Goal: Task Accomplishment & Management: Complete application form

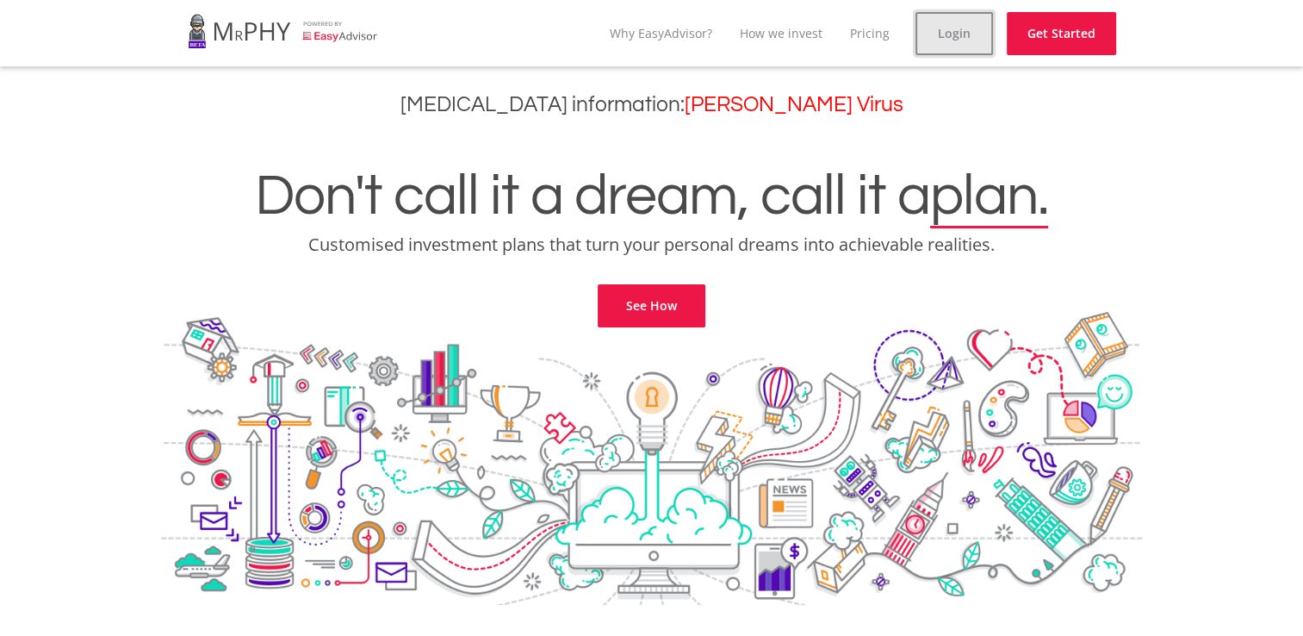
click at [950, 45] on link "Login" at bounding box center [955, 33] width 78 height 43
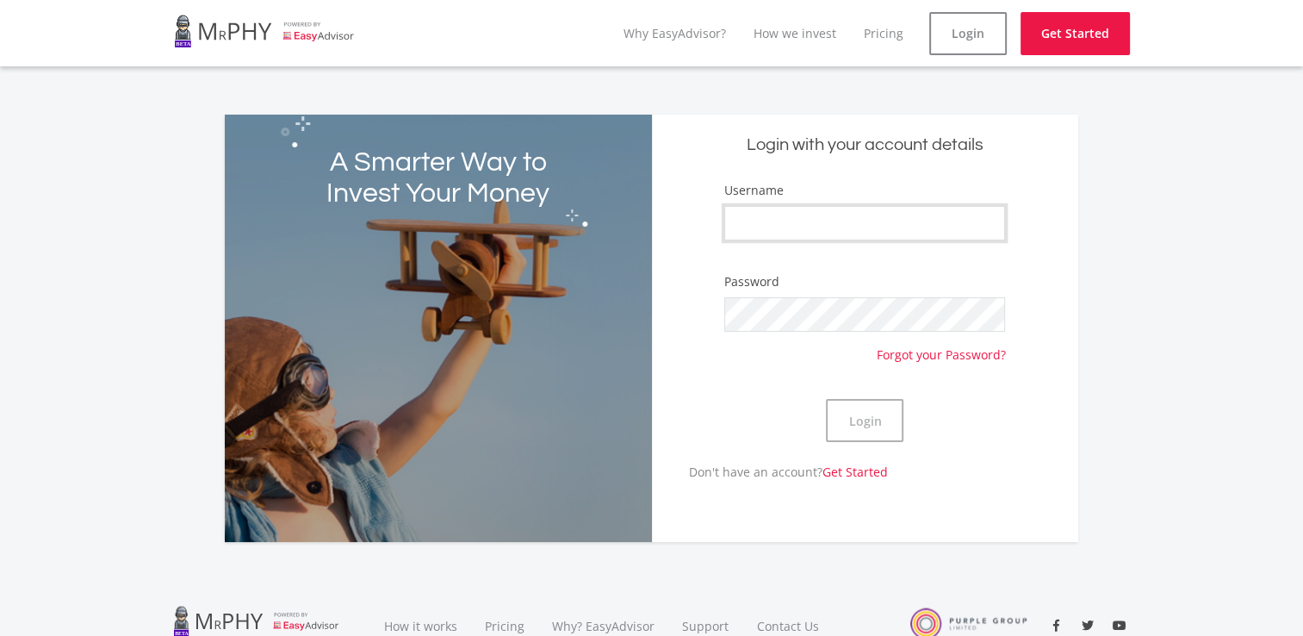
type input "Trucethato"
click at [843, 426] on button "Login" at bounding box center [865, 420] width 78 height 43
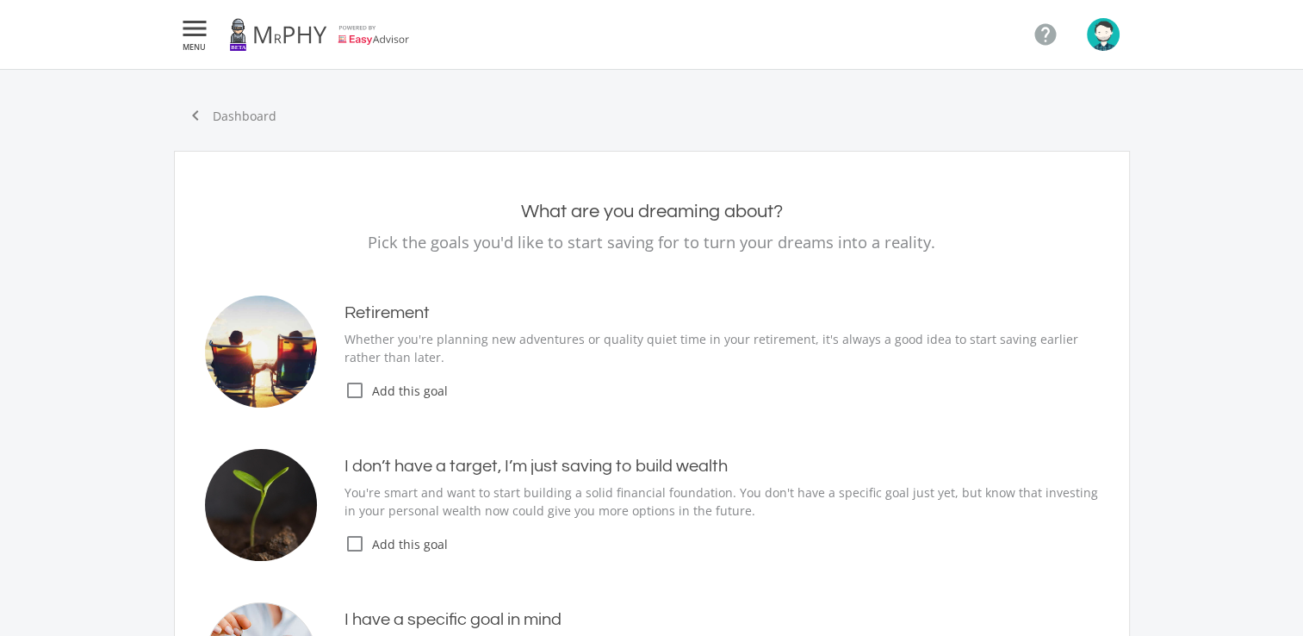
type input "20,000.00"
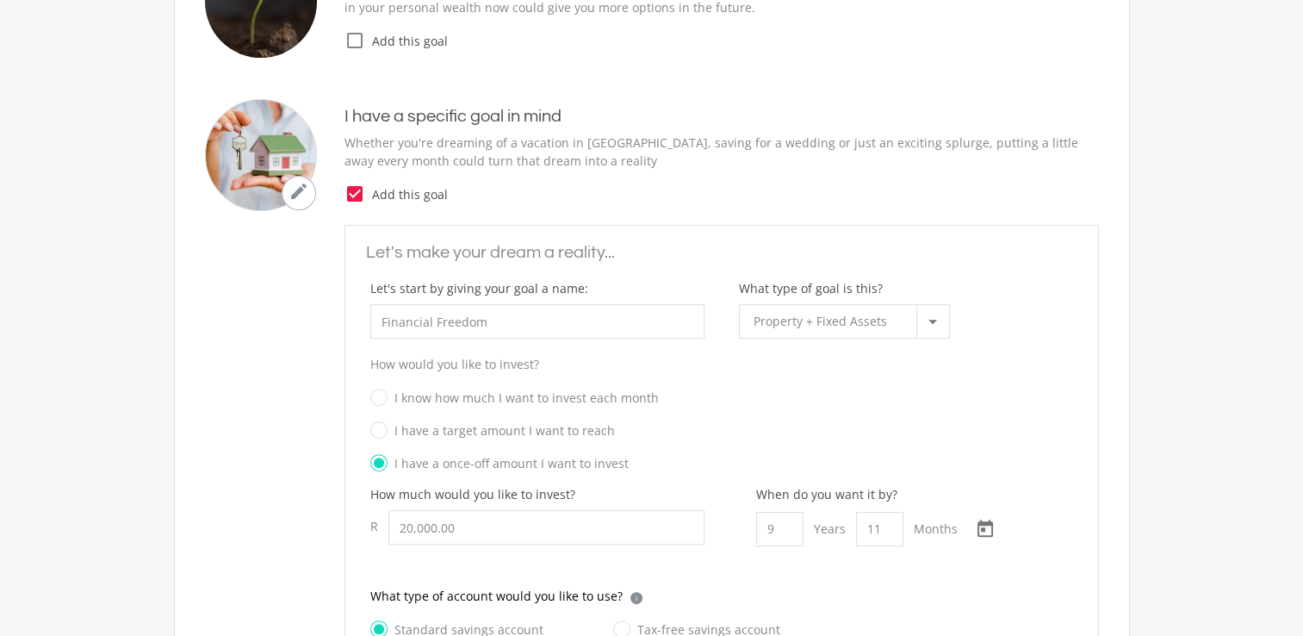
scroll to position [508, 0]
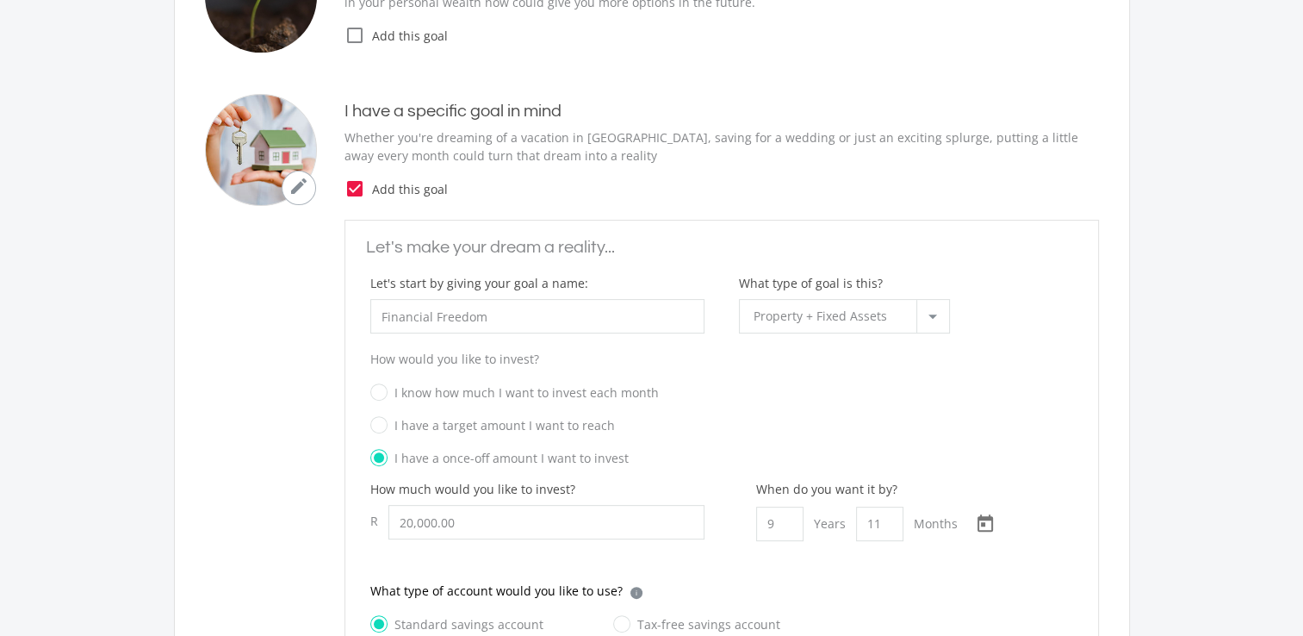
click at [865, 313] on span "Property + Fixed Assets" at bounding box center [821, 316] width 134 height 16
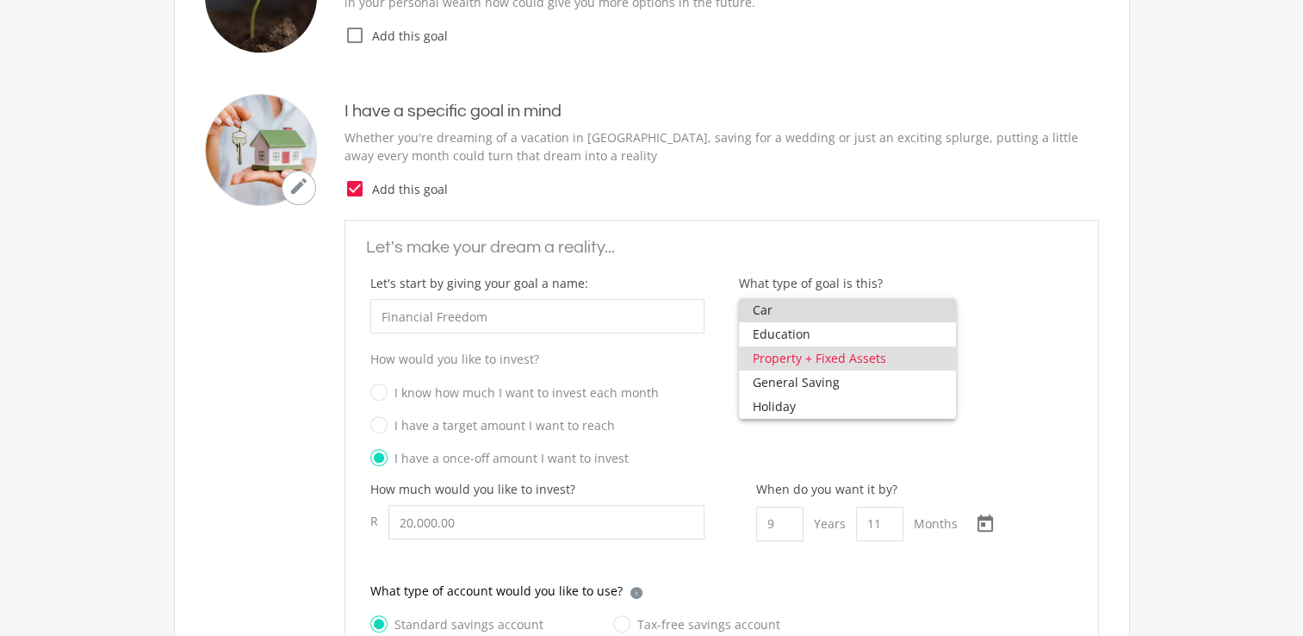
click at [865, 313] on span "Car" at bounding box center [848, 310] width 190 height 24
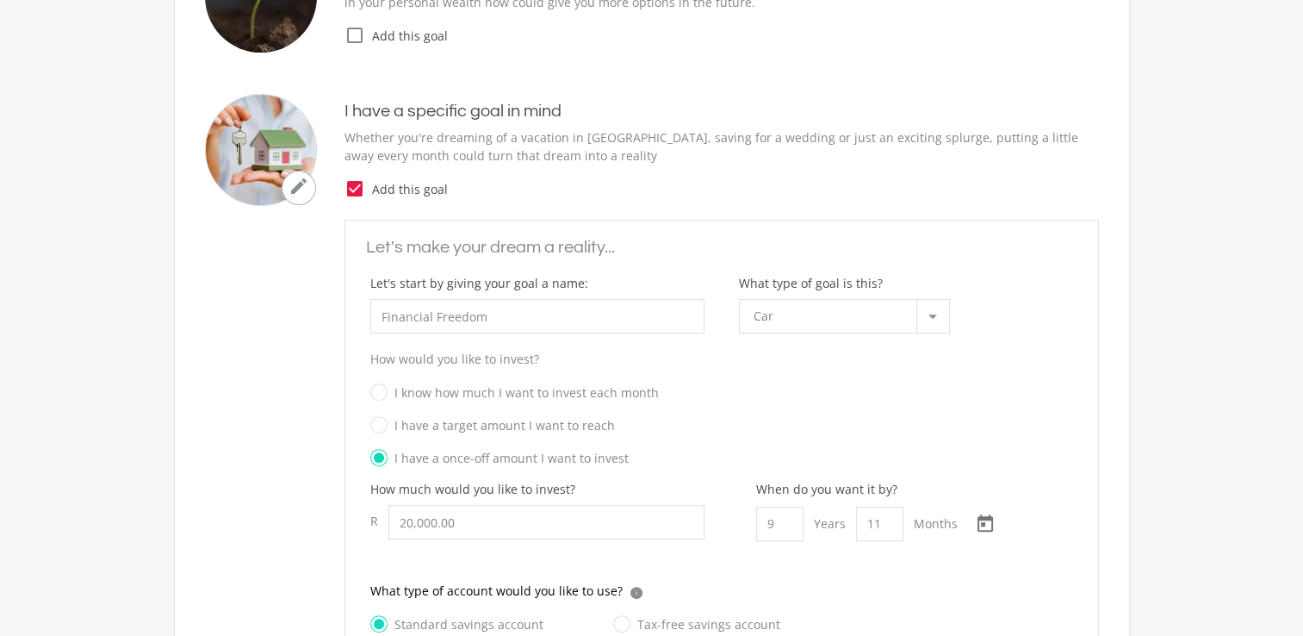
click at [865, 313] on div "Car" at bounding box center [835, 316] width 163 height 33
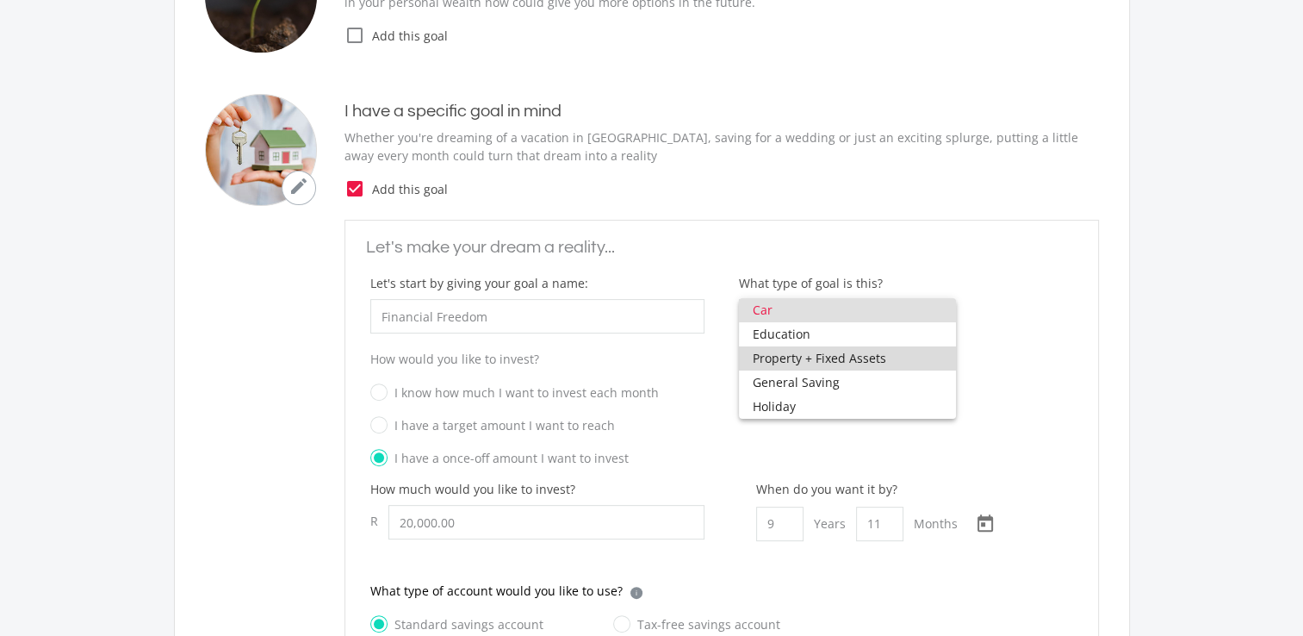
click at [862, 357] on span "Property + Fixed Assets" at bounding box center [848, 358] width 190 height 24
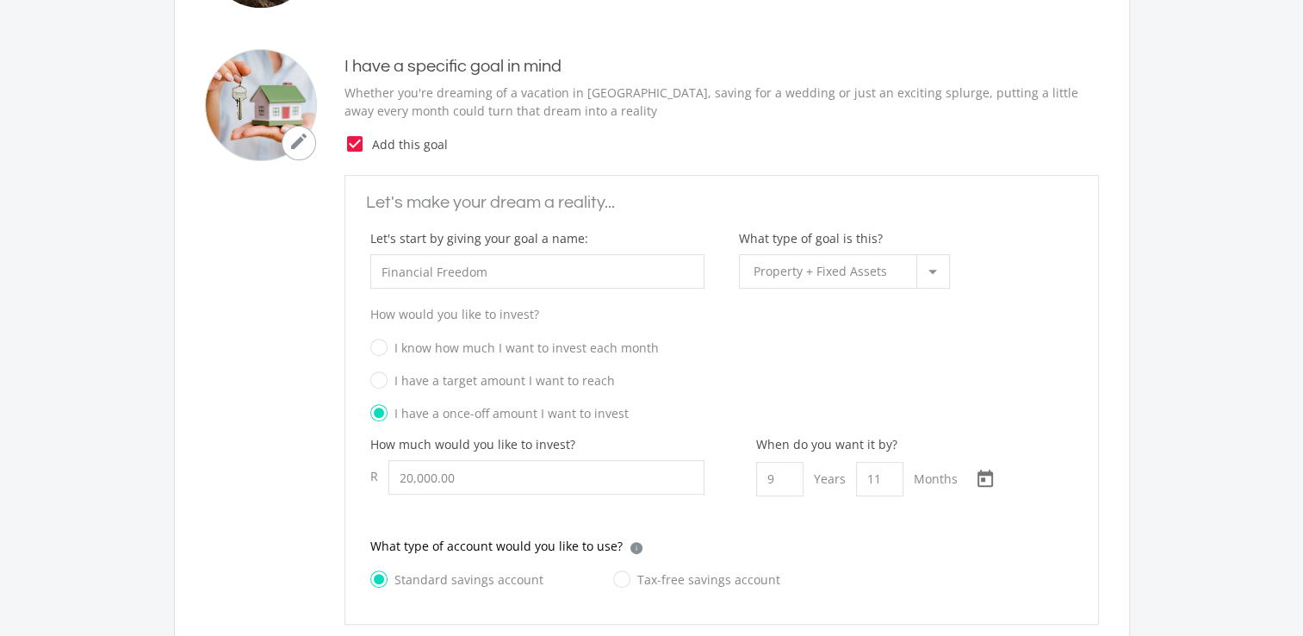
scroll to position [562, 0]
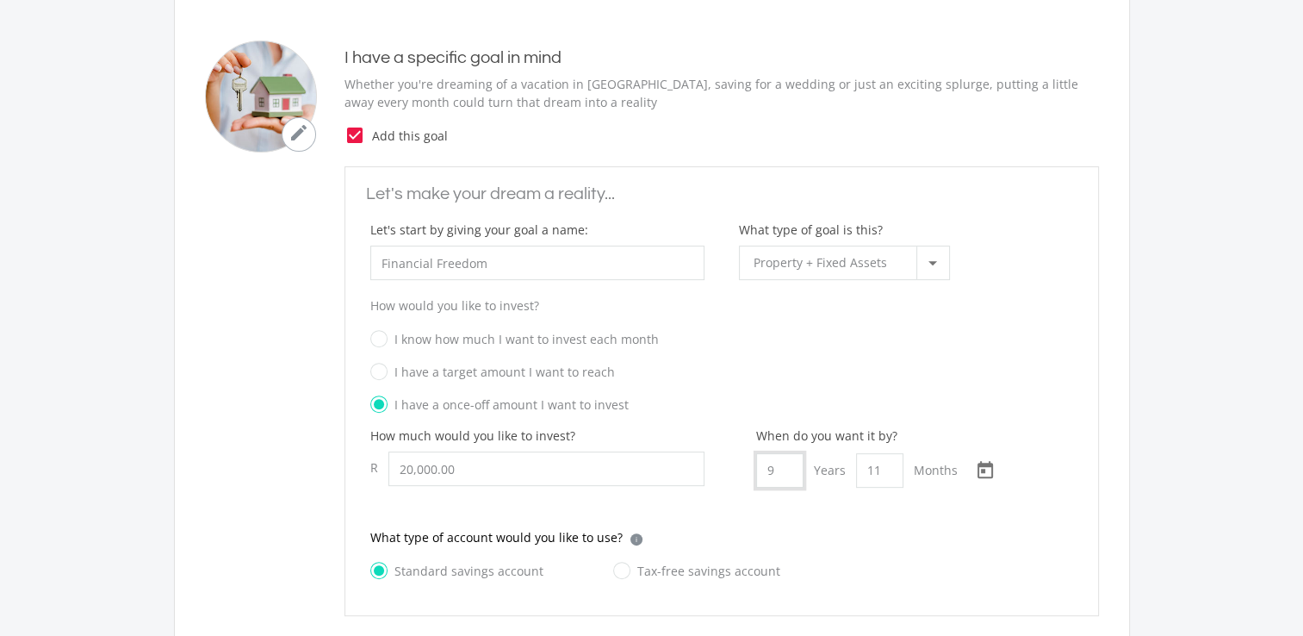
click at [779, 473] on input "9" at bounding box center [779, 470] width 47 height 34
type input "10"
click at [890, 523] on div "How much would you like to invest? R 20,000.00 When do you want it by? 10 Years…" at bounding box center [721, 477] width 737 height 102
click at [886, 471] on input "11" at bounding box center [879, 470] width 47 height 34
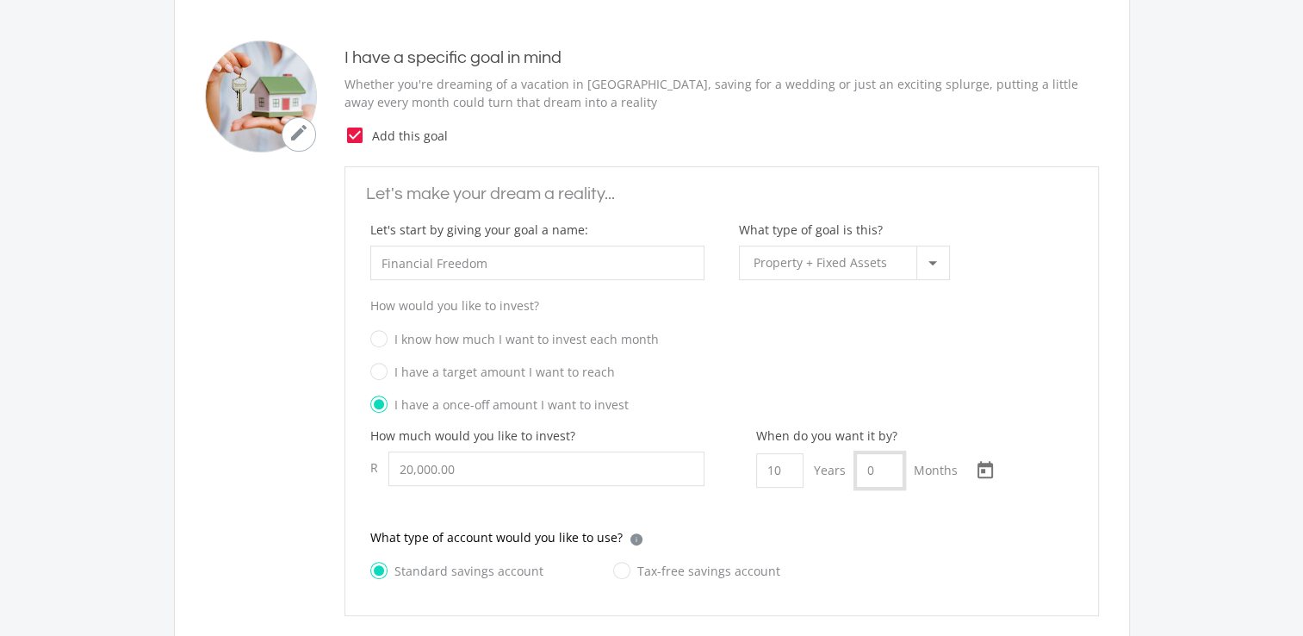
type input "0"
click at [896, 574] on div "Standard savings account Tax-free savings account" at bounding box center [721, 580] width 703 height 41
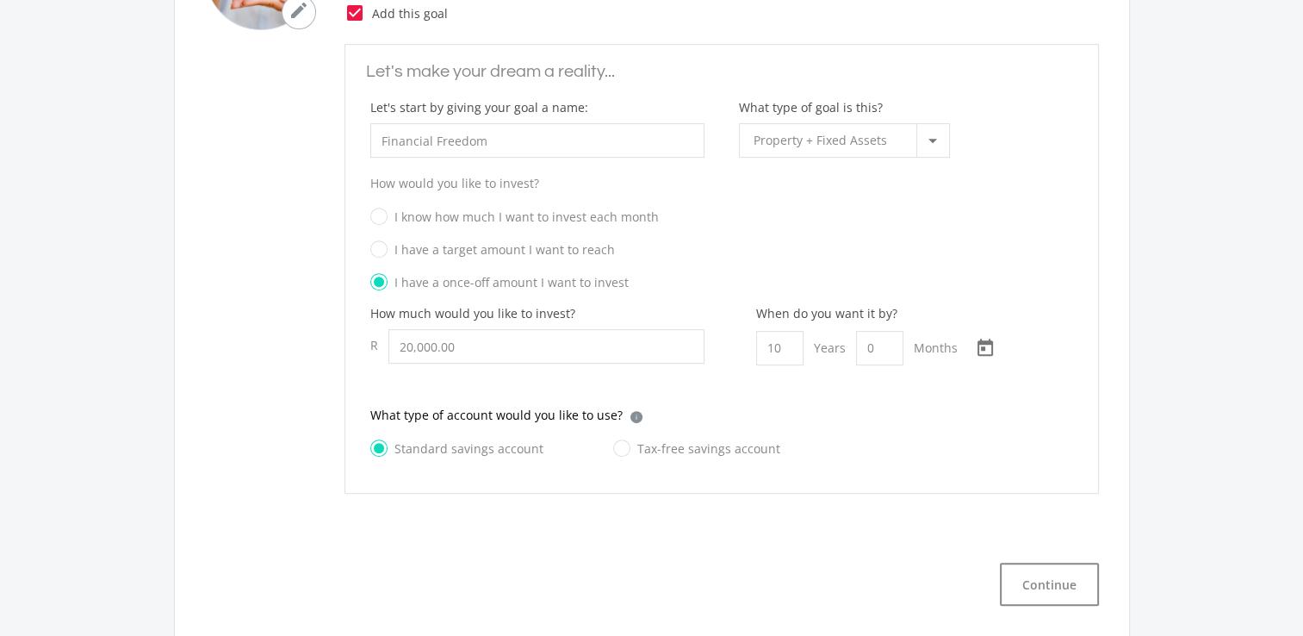
scroll to position [706, 0]
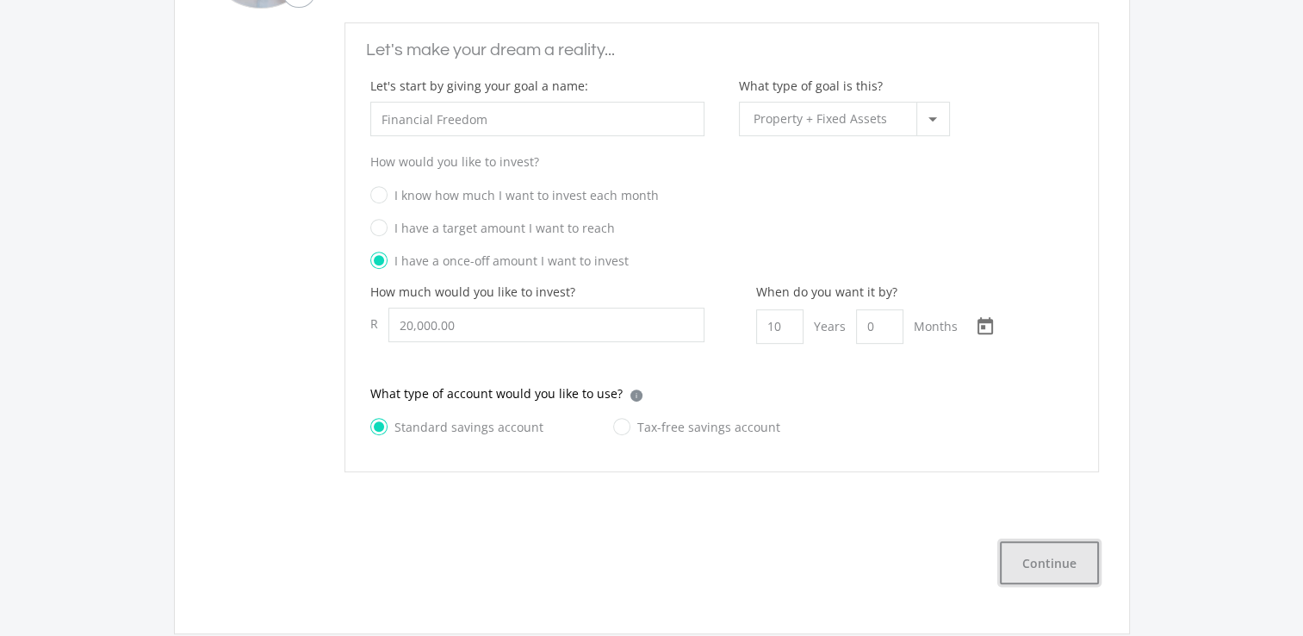
click at [1067, 563] on button "Continue" at bounding box center [1049, 562] width 99 height 43
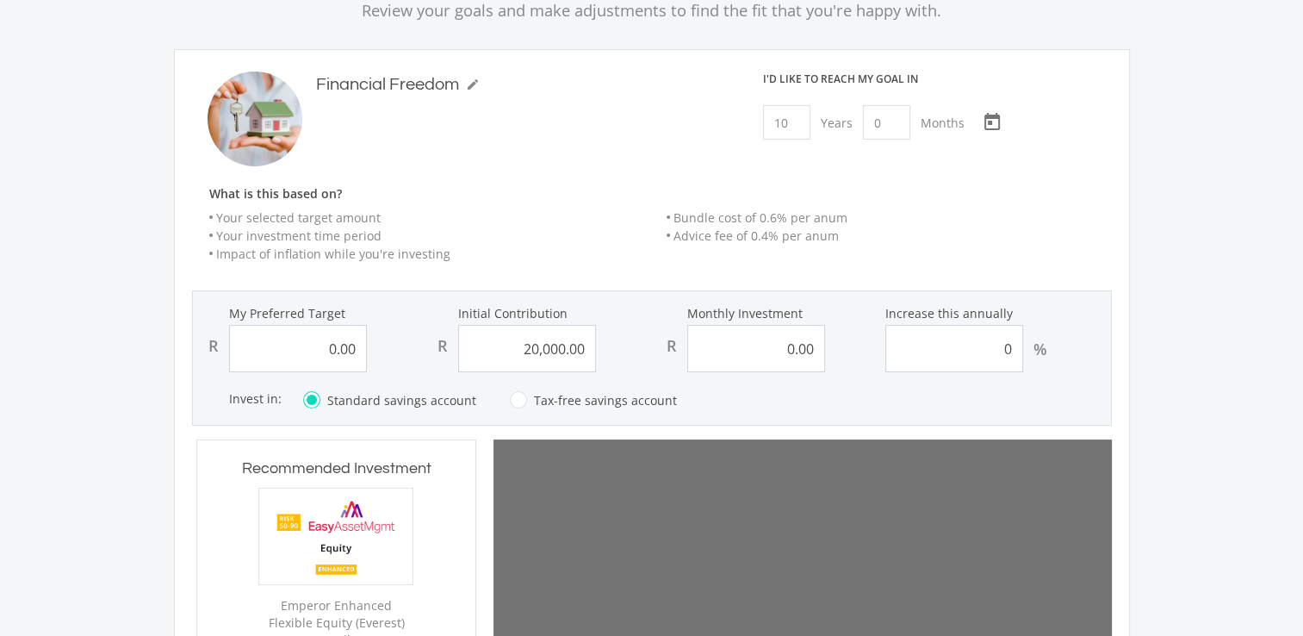
scroll to position [177, 0]
click at [327, 351] on input "0.00" at bounding box center [298, 349] width 138 height 47
type input "53556"
type input "20000"
type input "0"
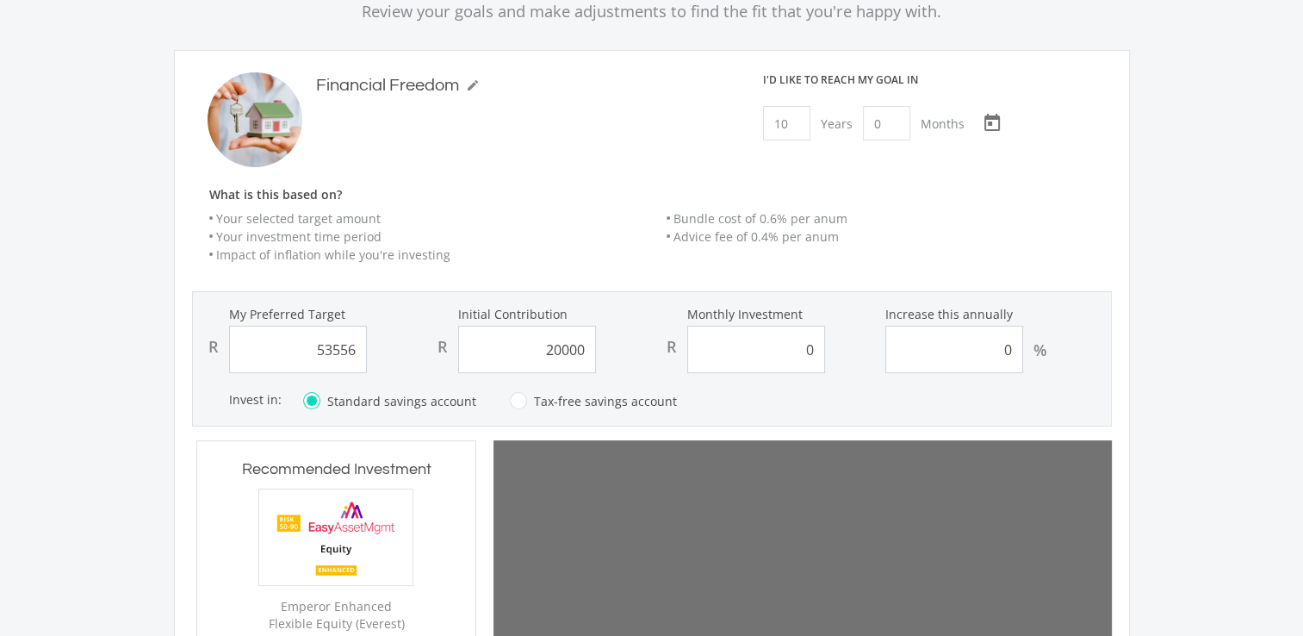
type input "20,000.00"
type input "0.00"
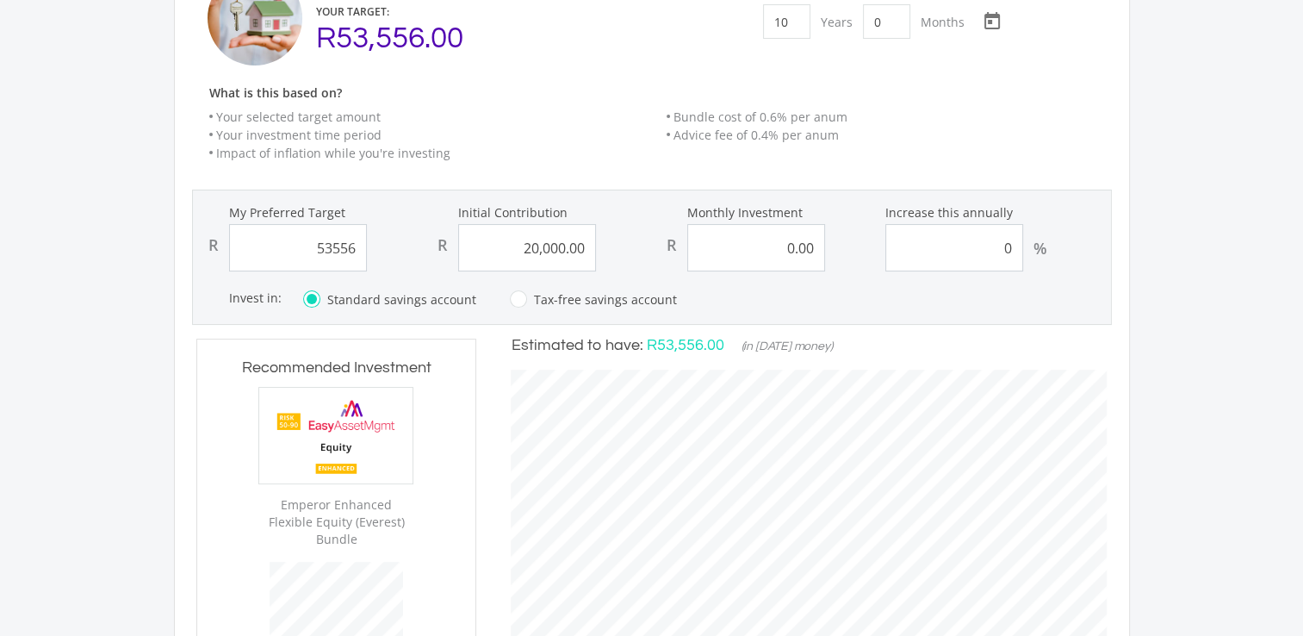
scroll to position [0, 0]
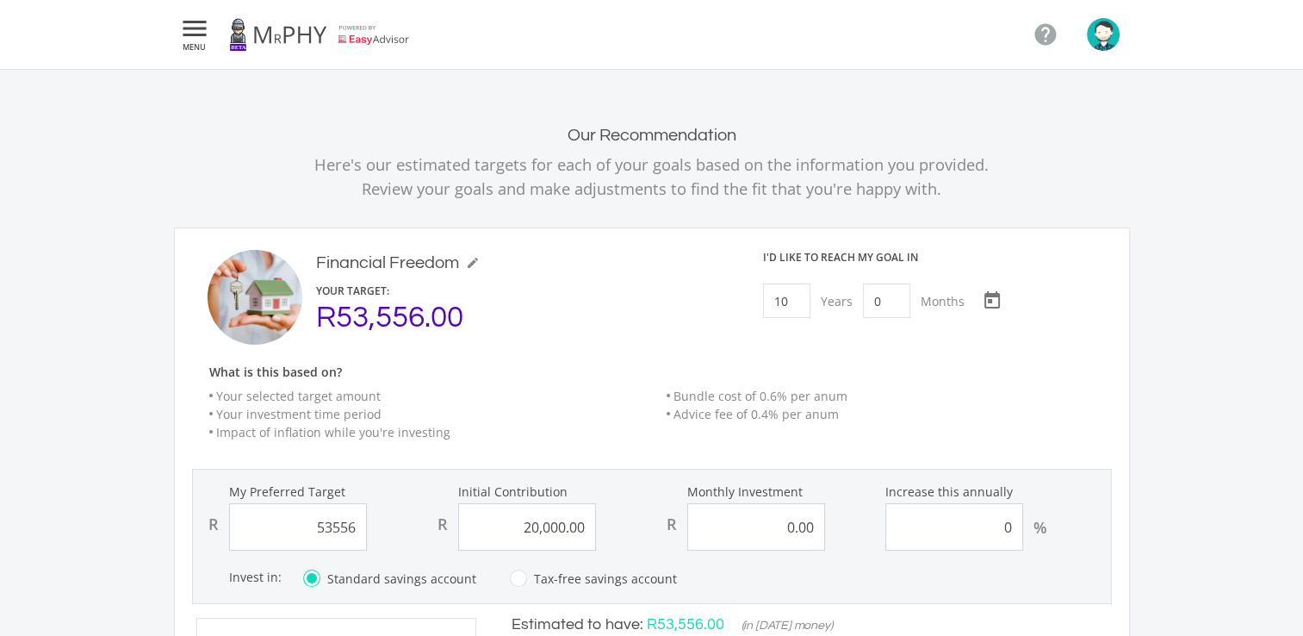
scroll to position [706, 0]
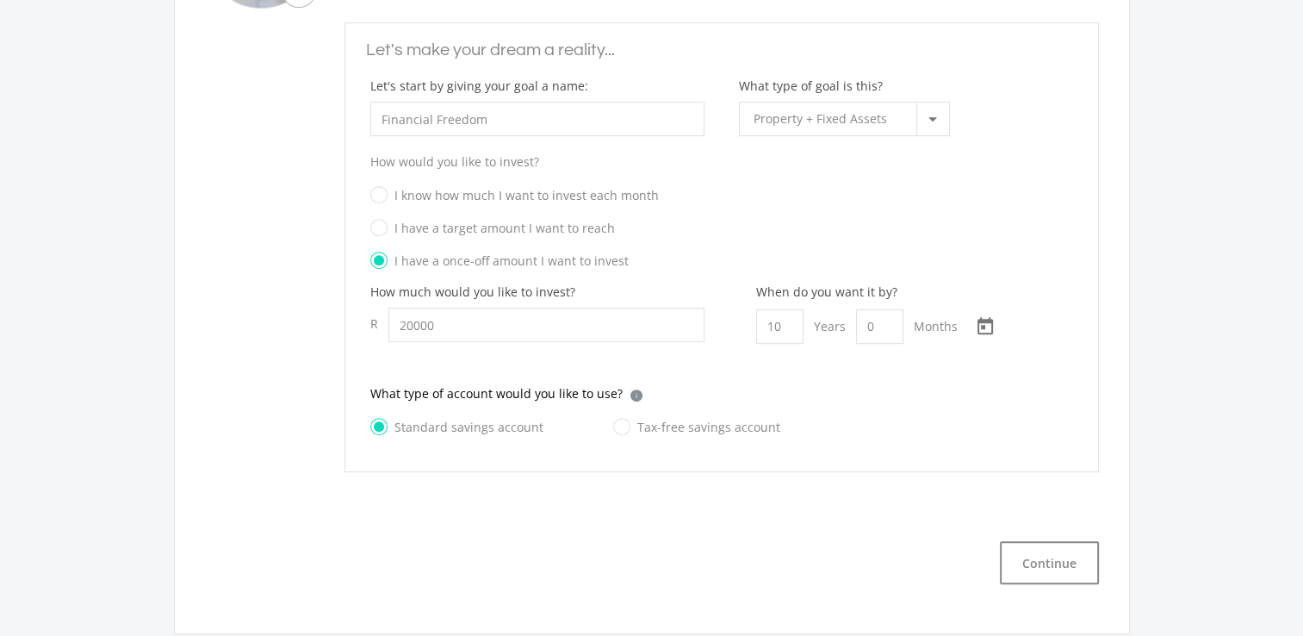
type input "20,000.00"
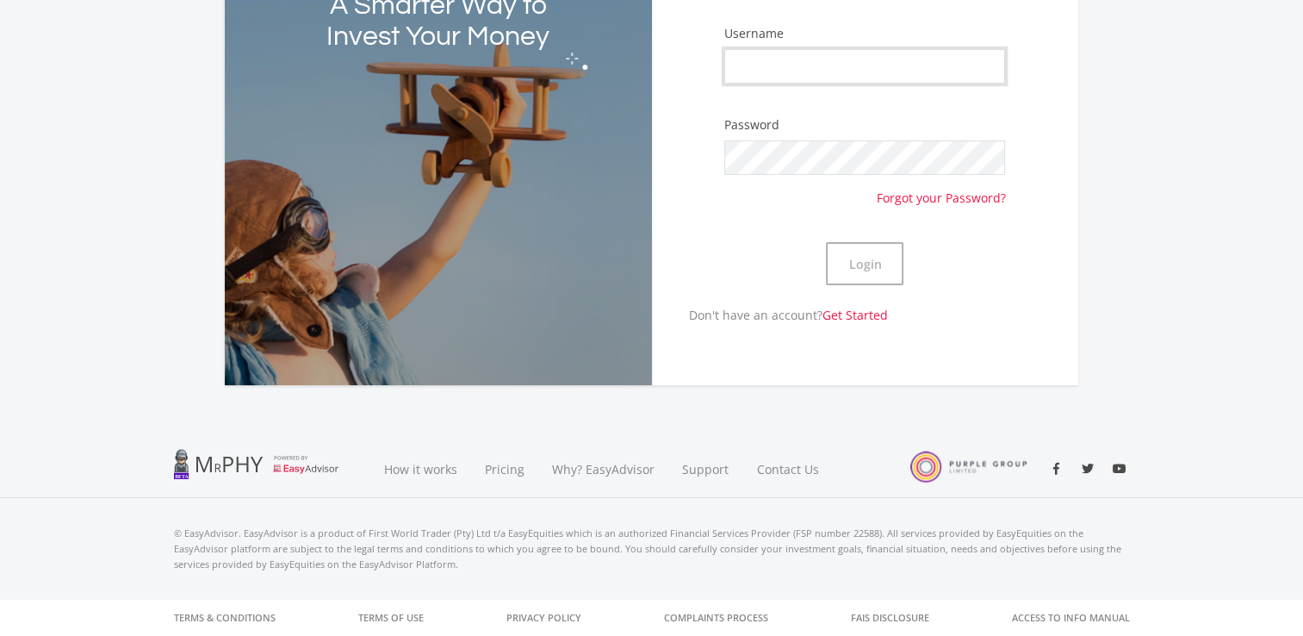
type input "Trucethato"
